Goal: Information Seeking & Learning: Learn about a topic

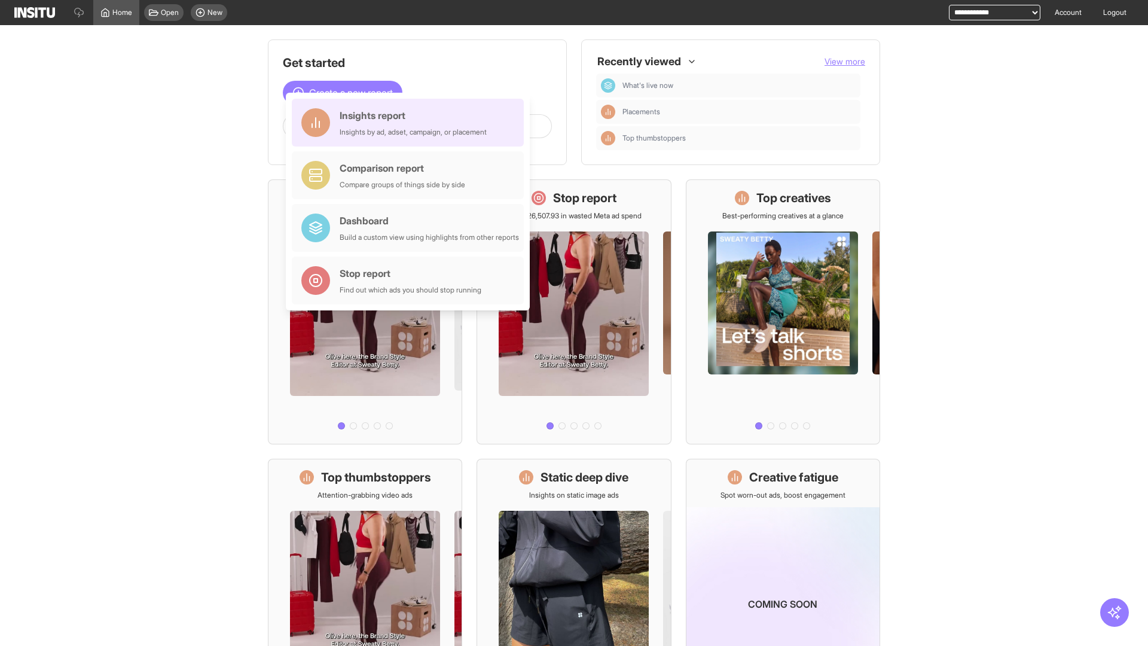
click at [411, 123] on div "Insights report Insights by ad, adset, campaign, or placement" at bounding box center [413, 122] width 147 height 29
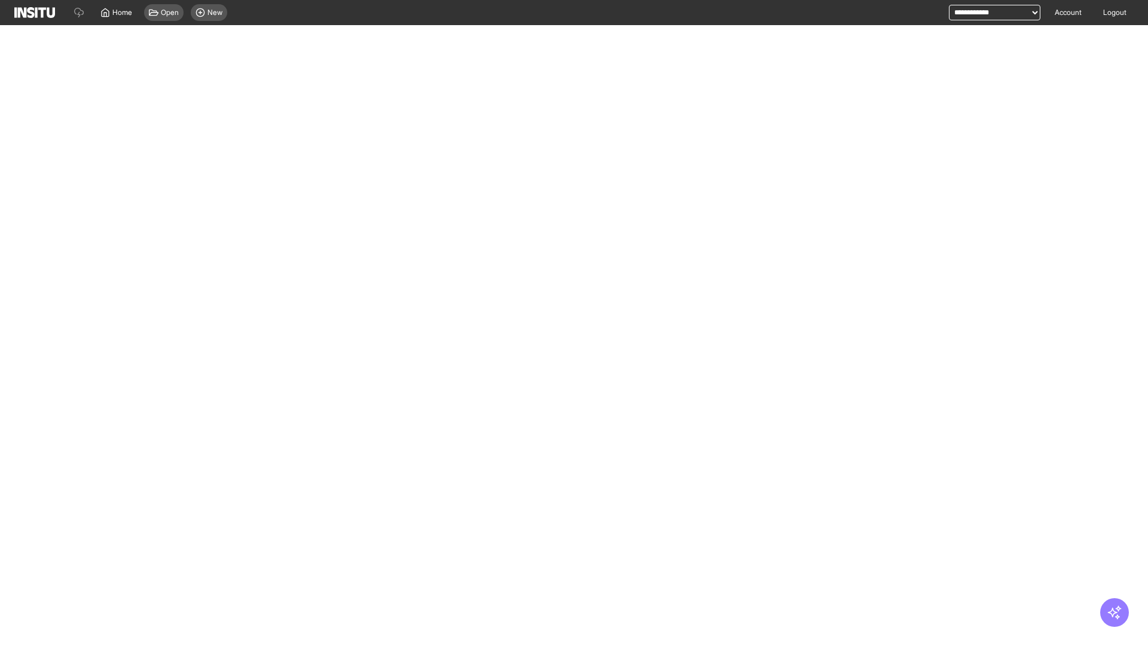
select select "**"
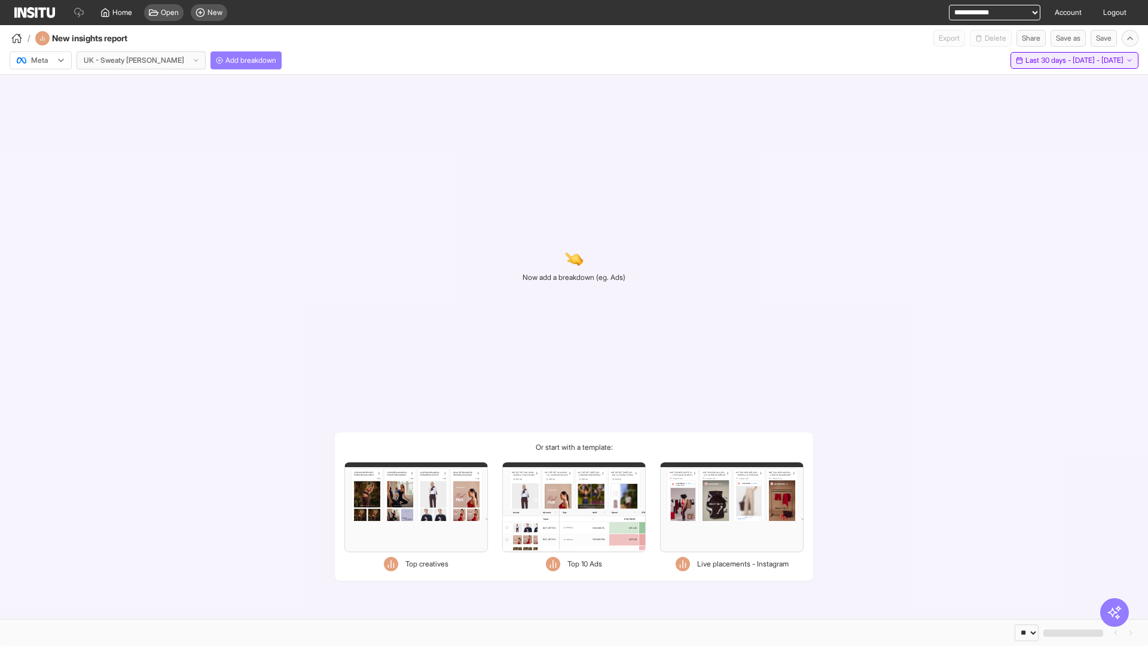
click at [1051, 60] on span "Last 30 days - [DATE] - [DATE]" at bounding box center [1075, 61] width 98 height 10
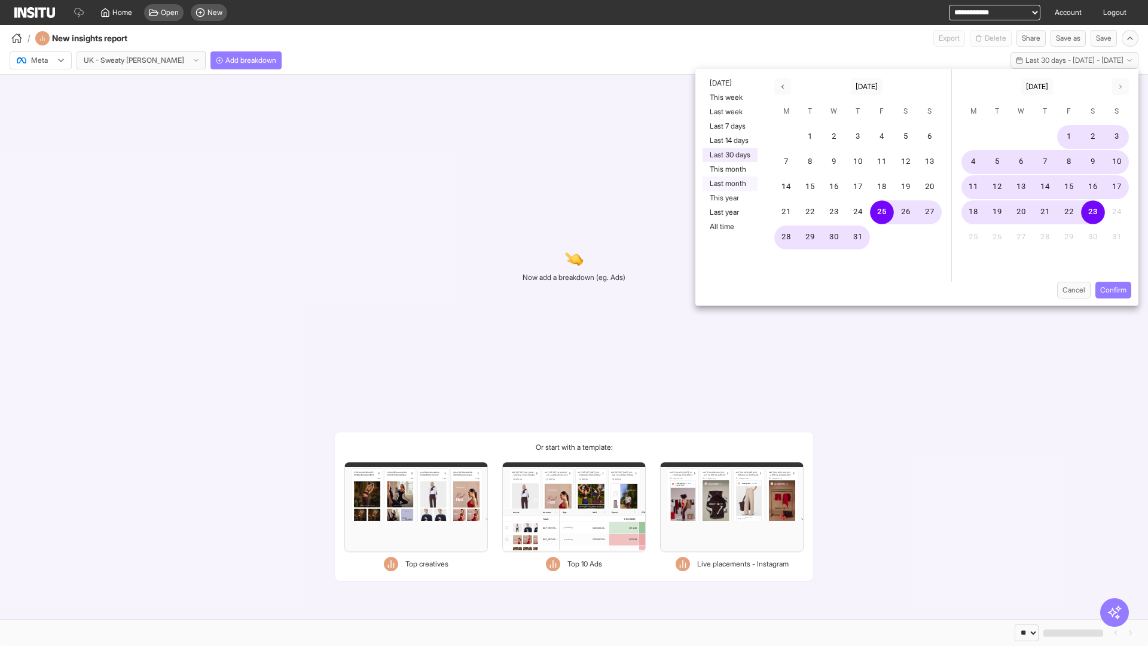
click at [729, 184] on button "Last month" at bounding box center [730, 183] width 55 height 14
